Goal: Transaction & Acquisition: Purchase product/service

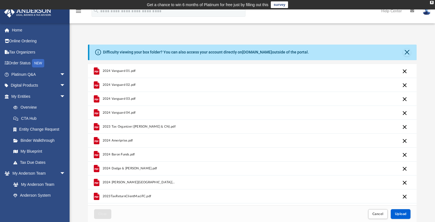
scroll to position [137, 325]
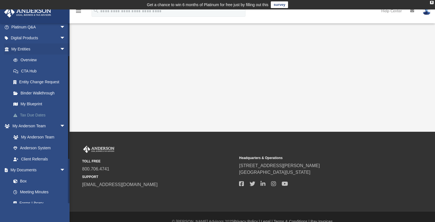
scroll to position [56, 0]
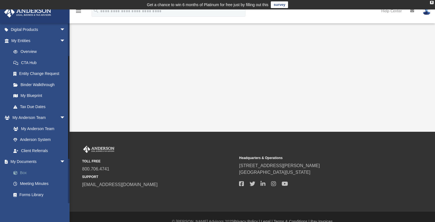
click at [22, 171] on link "Box" at bounding box center [41, 172] width 66 height 11
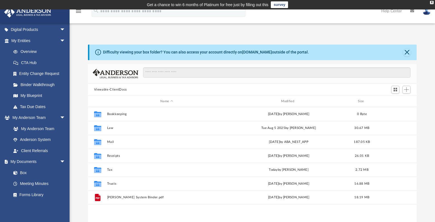
scroll to position [123, 325]
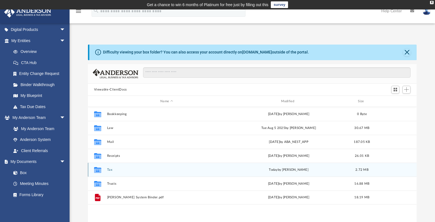
click at [108, 170] on button "Tax" at bounding box center [166, 170] width 119 height 4
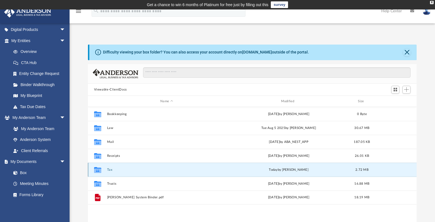
click at [108, 170] on button "Tax" at bounding box center [166, 170] width 119 height 4
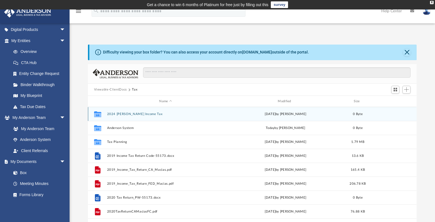
click at [140, 115] on button "2024 [PERSON_NAME] Income Tax" at bounding box center [166, 114] width 118 height 4
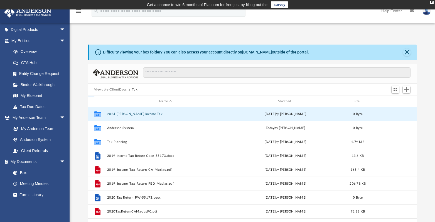
click at [140, 115] on button "2024 Macias Income Tax" at bounding box center [166, 114] width 118 height 4
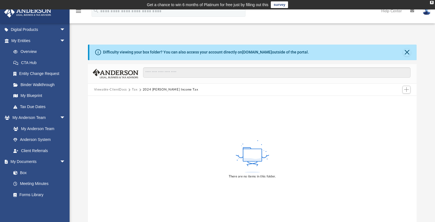
click at [134, 89] on button "Tax" at bounding box center [135, 89] width 6 height 5
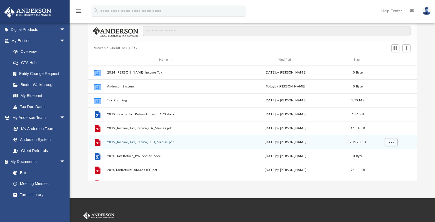
scroll to position [28, 0]
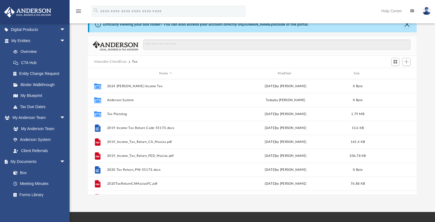
click at [109, 60] on button "Viewable-ClientDocs" at bounding box center [110, 61] width 33 height 5
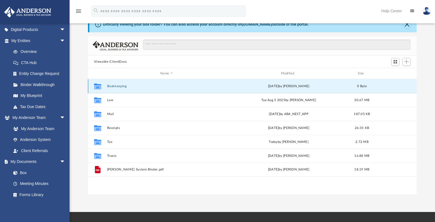
click at [119, 86] on button "Bookkeeping" at bounding box center [166, 86] width 119 height 4
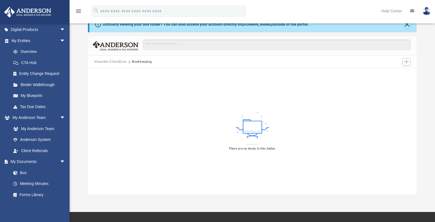
click at [119, 63] on button "Viewable-ClientDocs" at bounding box center [110, 61] width 33 height 5
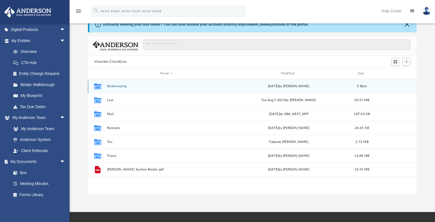
scroll to position [123, 325]
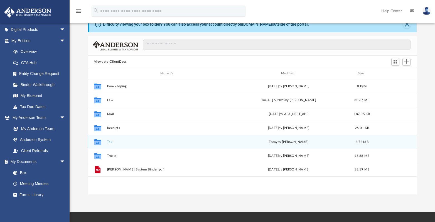
click at [110, 142] on button "Tax" at bounding box center [166, 142] width 119 height 4
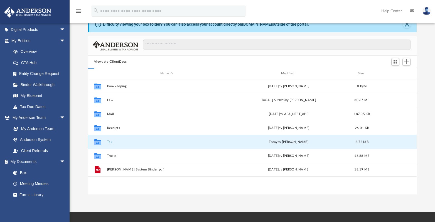
click at [110, 142] on button "Tax" at bounding box center [166, 142] width 119 height 4
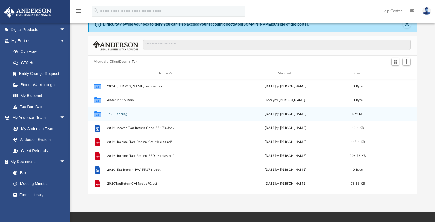
click at [121, 114] on button "Tax Planning" at bounding box center [166, 114] width 118 height 4
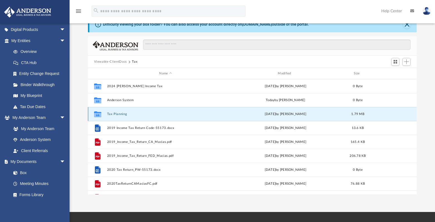
click at [121, 114] on button "Tax Planning" at bounding box center [166, 114] width 118 height 4
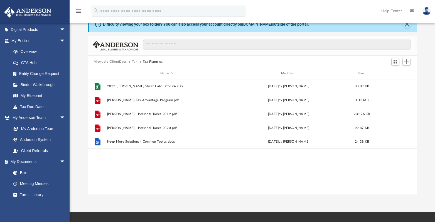
click at [133, 62] on button "Tax" at bounding box center [135, 61] width 6 height 5
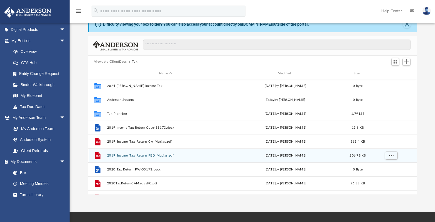
scroll to position [0, 0]
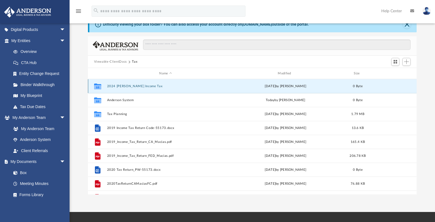
click at [122, 85] on button "2024 Macias Income Tax" at bounding box center [166, 86] width 118 height 4
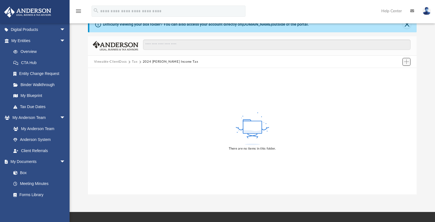
click at [405, 64] on span "Add" at bounding box center [406, 61] width 5 height 5
click at [395, 74] on li "Upload" at bounding box center [399, 73] width 18 height 6
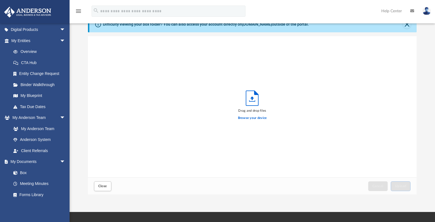
scroll to position [137, 325]
click at [396, 73] on div "Drag and drop files Browse your device" at bounding box center [252, 106] width 329 height 141
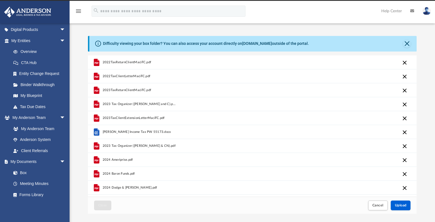
scroll to position [0, 0]
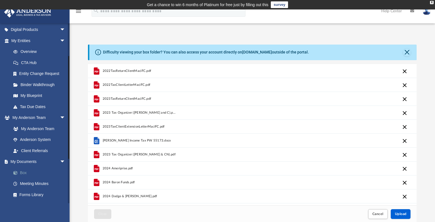
click at [23, 171] on link "Box" at bounding box center [41, 172] width 66 height 11
click at [23, 174] on link "Box" at bounding box center [41, 172] width 66 height 11
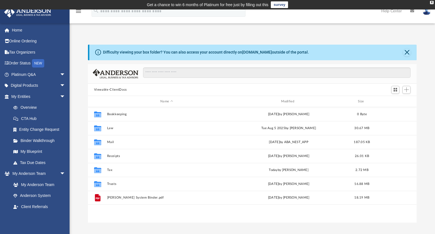
scroll to position [4, 4]
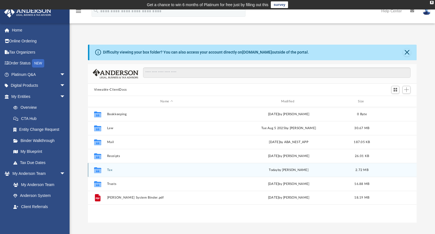
click at [111, 171] on button "Tax" at bounding box center [166, 170] width 119 height 4
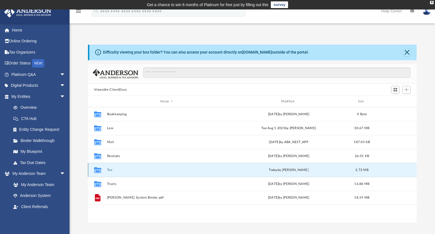
click at [111, 171] on button "Tax" at bounding box center [166, 170] width 119 height 4
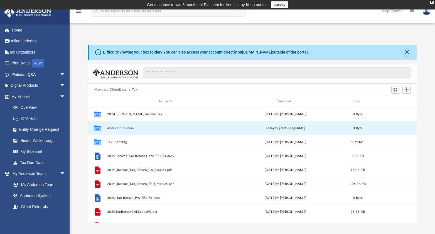
click at [128, 128] on button "Anderson System" at bounding box center [166, 128] width 118 height 4
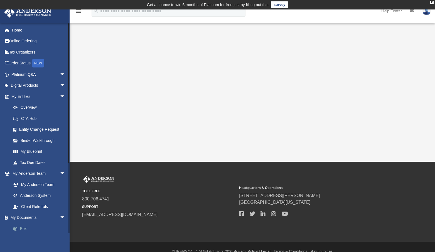
click at [24, 229] on link "Box" at bounding box center [41, 228] width 66 height 11
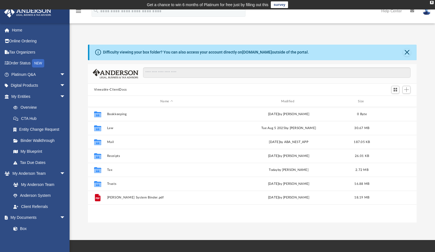
scroll to position [123, 325]
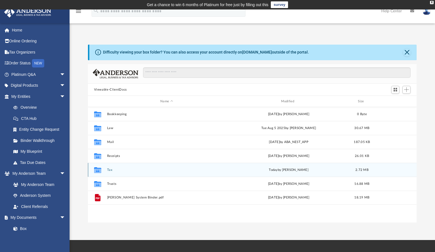
click at [110, 170] on button "Tax" at bounding box center [166, 170] width 119 height 4
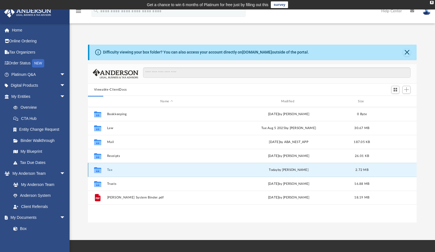
click at [110, 170] on button "Tax" at bounding box center [166, 170] width 119 height 4
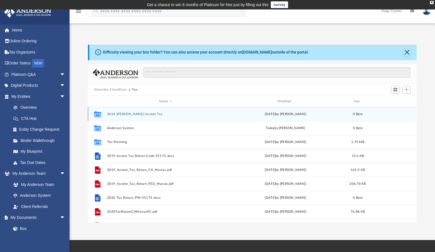
click at [141, 113] on button "2024 [PERSON_NAME] Income Tax" at bounding box center [166, 114] width 118 height 4
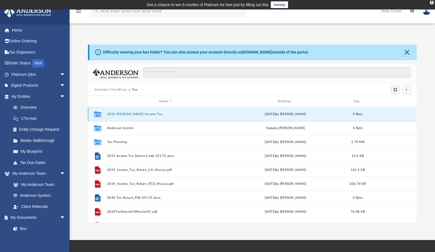
click at [141, 113] on button "2024 [PERSON_NAME] Income Tax" at bounding box center [166, 114] width 118 height 4
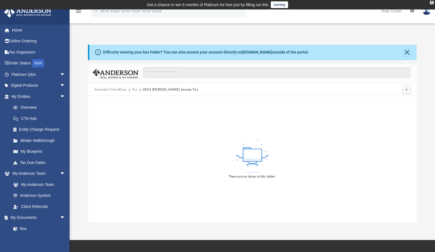
click at [133, 89] on button "Tax" at bounding box center [135, 89] width 6 height 5
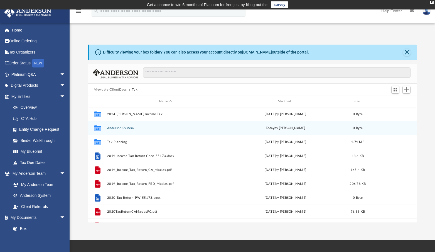
click at [129, 126] on button "Anderson System" at bounding box center [166, 128] width 118 height 4
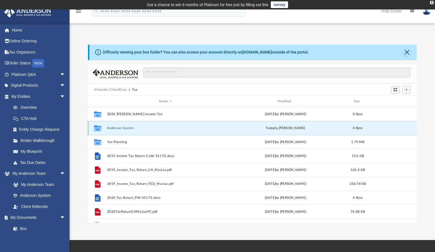
click at [129, 126] on button "Anderson System" at bounding box center [166, 128] width 118 height 4
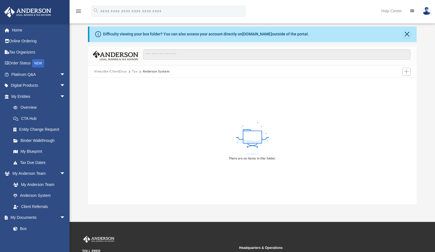
scroll to position [28, 0]
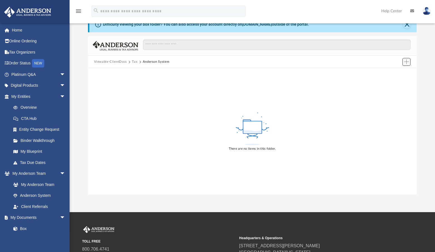
drag, startPoint x: 406, startPoint y: 61, endPoint x: 411, endPoint y: 61, distance: 4.5
click at [406, 61] on span "Add" at bounding box center [406, 61] width 5 height 5
click at [395, 73] on li "Upload" at bounding box center [399, 73] width 18 height 6
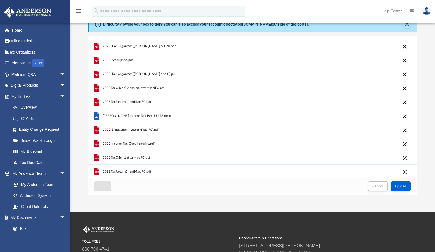
scroll to position [109, 0]
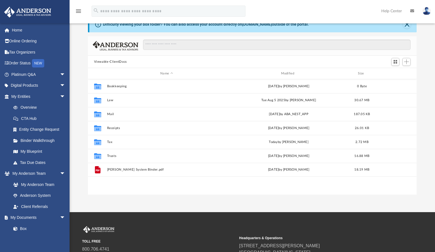
scroll to position [123, 325]
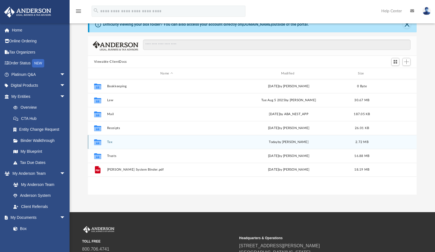
click at [111, 142] on button "Tax" at bounding box center [166, 142] width 119 height 4
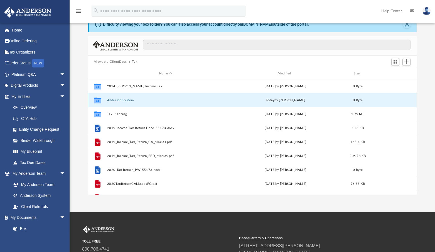
click at [122, 100] on button "Anderson System" at bounding box center [166, 100] width 118 height 4
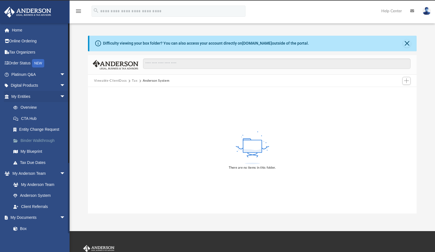
scroll to position [0, 0]
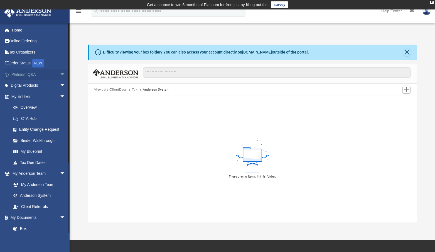
click at [60, 75] on span "arrow_drop_down" at bounding box center [65, 74] width 11 height 11
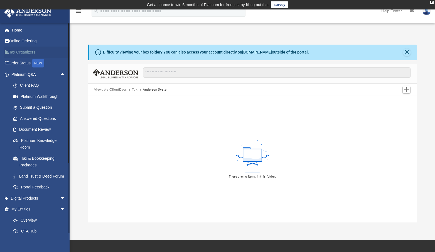
click at [25, 52] on link "Tax Organizers" at bounding box center [39, 52] width 70 height 11
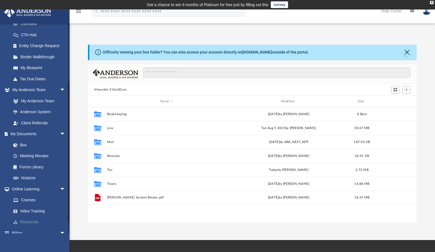
scroll to position [101, 0]
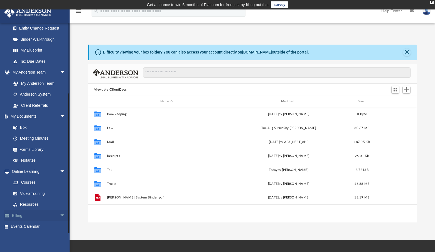
click at [60, 215] on span "arrow_drop_down" at bounding box center [65, 215] width 11 height 11
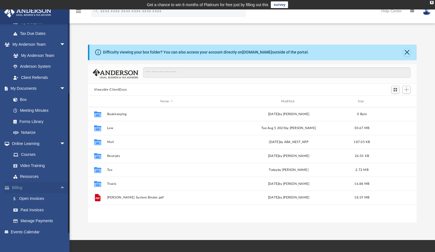
scroll to position [135, 0]
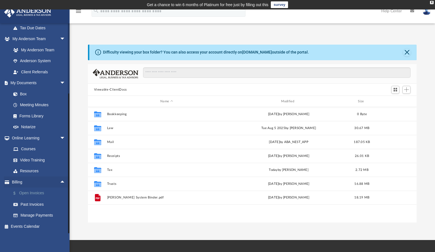
click at [37, 191] on link "$ Open Invoices" at bounding box center [41, 192] width 66 height 11
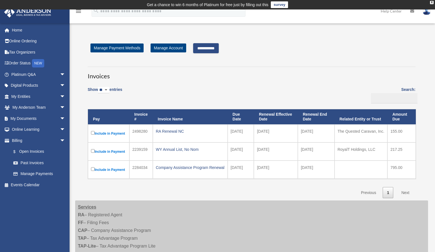
click at [110, 132] on label "Include in Payment" at bounding box center [108, 133] width 35 height 7
click at [219, 48] on input "**********" at bounding box center [206, 48] width 26 height 10
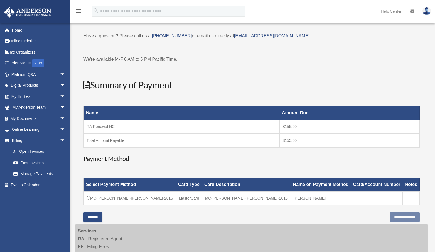
scroll to position [56, 0]
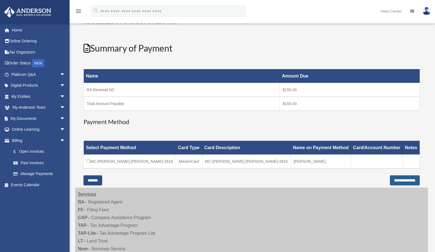
click at [400, 178] on input "**********" at bounding box center [405, 180] width 30 height 10
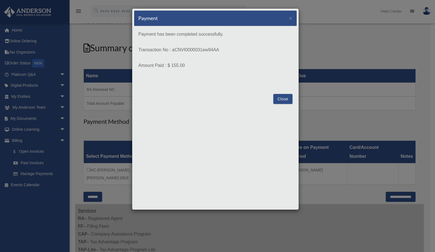
click at [285, 100] on button "Close" at bounding box center [282, 99] width 19 height 10
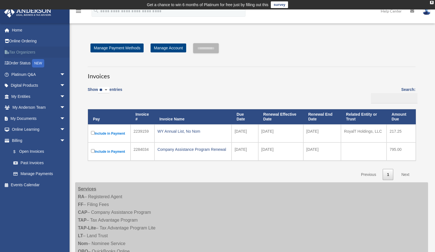
click at [22, 52] on link "Tax Organizers" at bounding box center [39, 52] width 70 height 11
